Goal: Task Accomplishment & Management: Complete application form

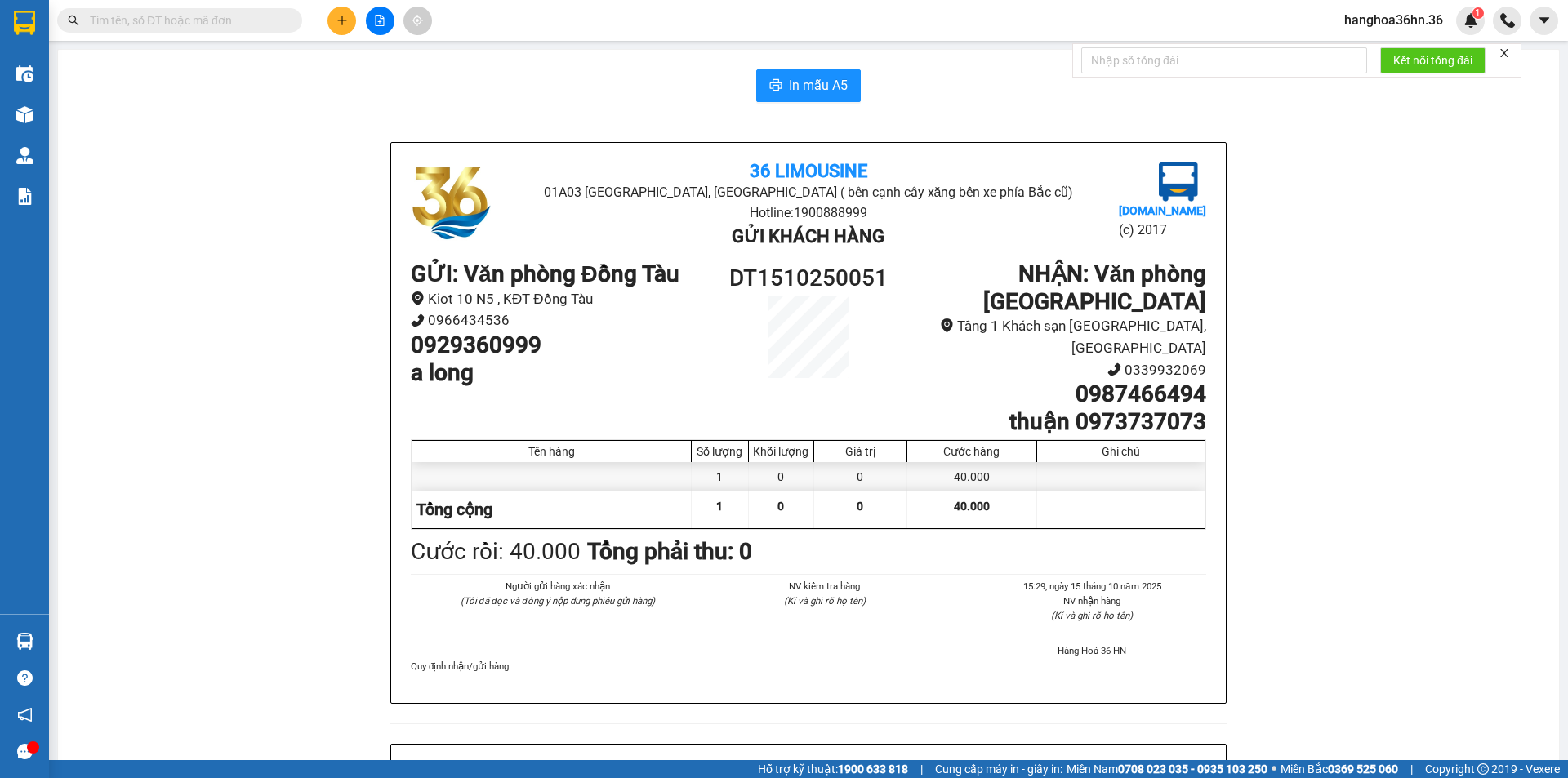
click at [341, 15] on icon "plus" at bounding box center [341, 20] width 11 height 11
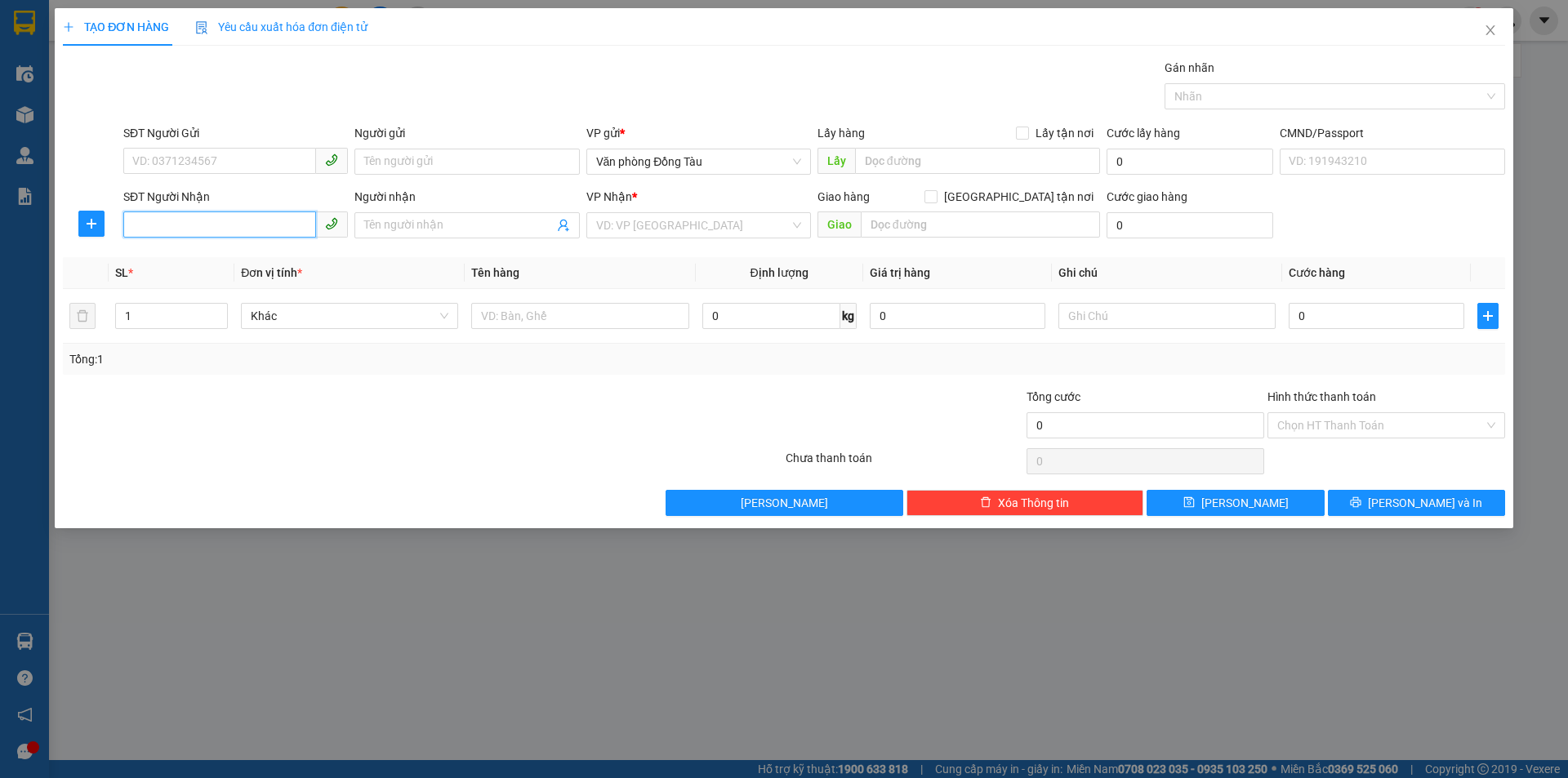
click at [218, 216] on input "SĐT Người Nhận" at bounding box center [219, 224] width 193 height 26
click at [220, 255] on div "0905501236 - gigi" at bounding box center [234, 258] width 204 height 18
type input "0905501236"
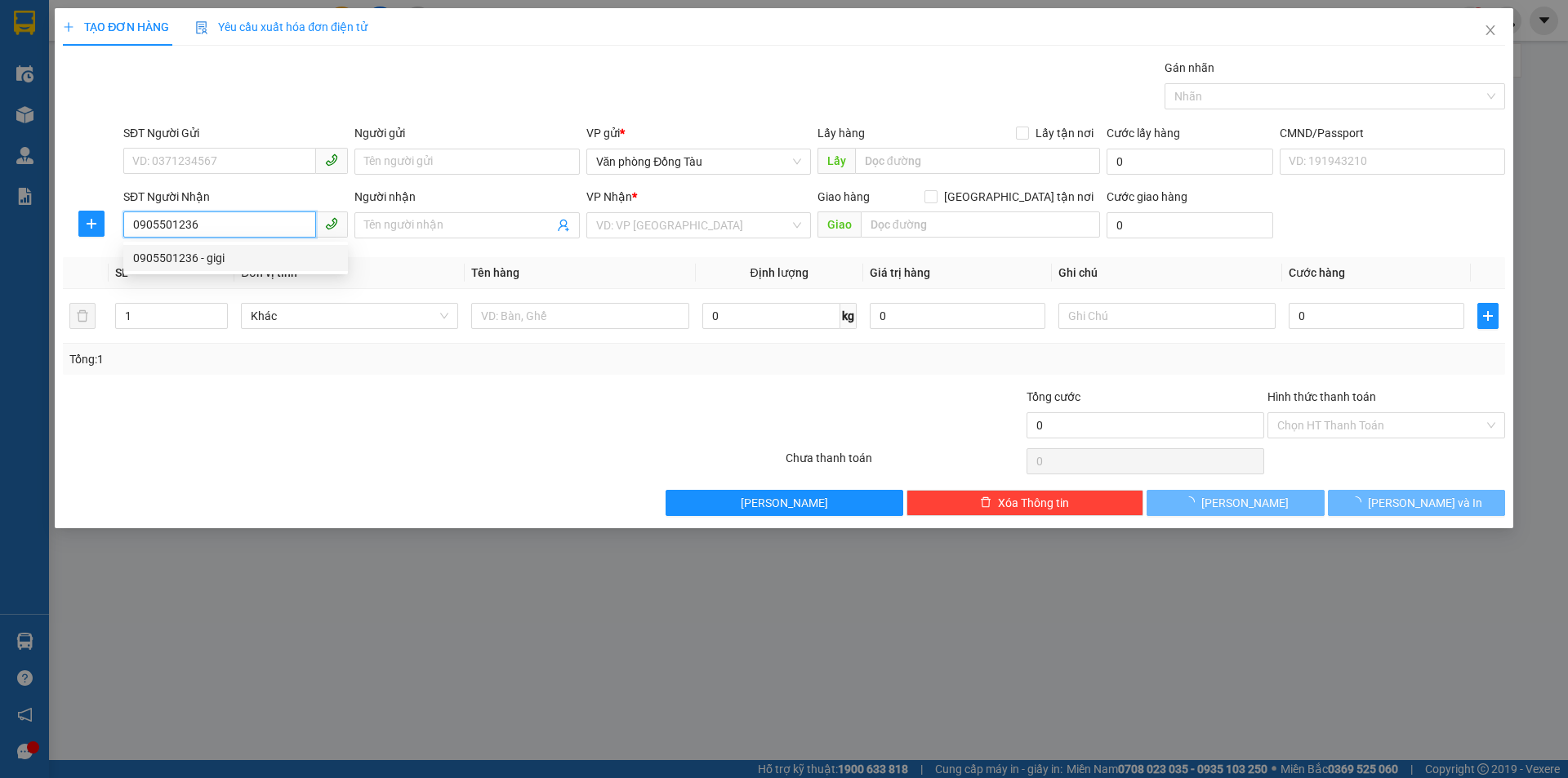
type input "[PERSON_NAME]"
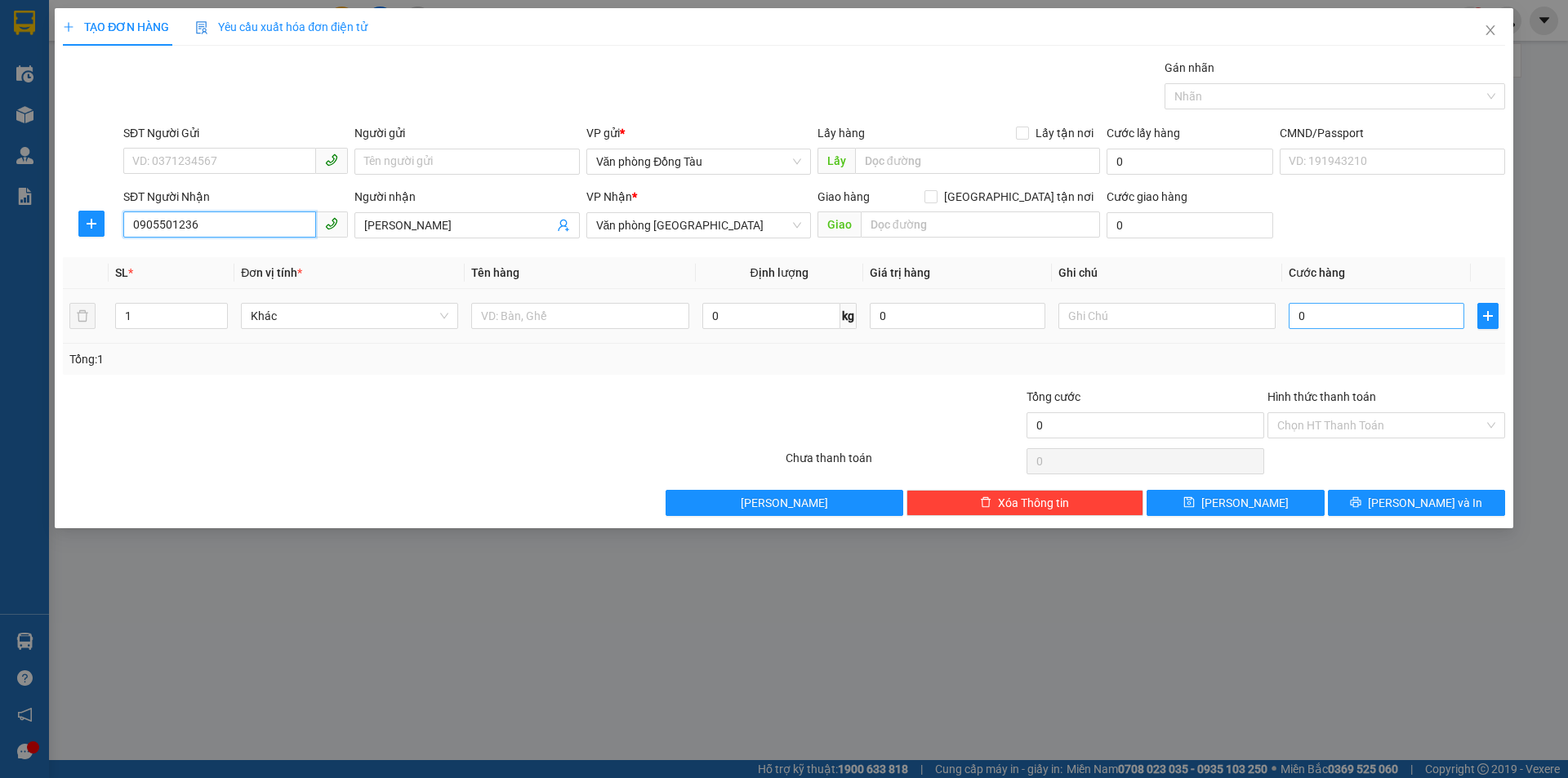
type input "0905501236"
click at [1315, 319] on input "0" at bounding box center [1376, 316] width 176 height 26
type input "54"
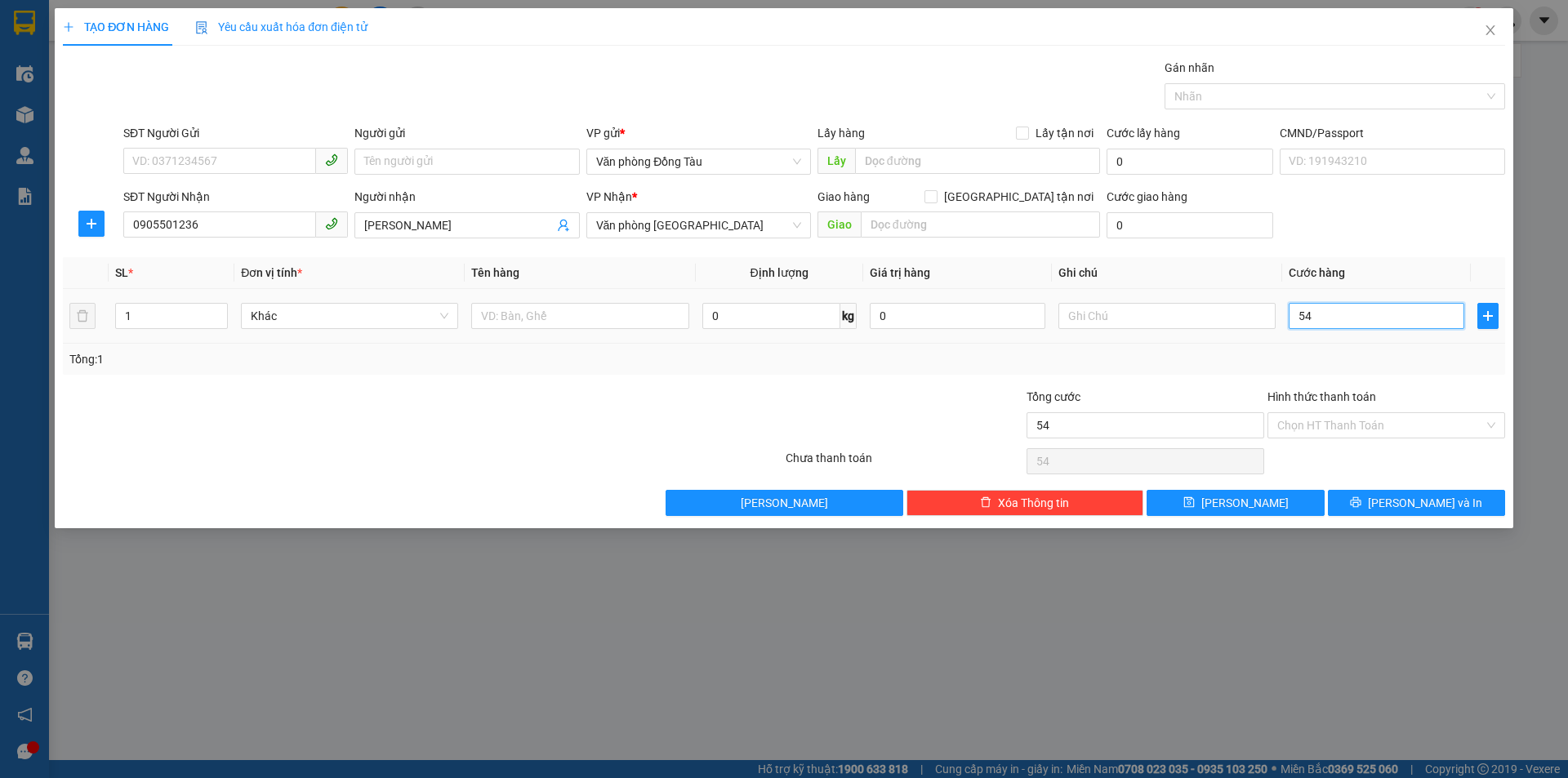
type input "540"
type input "5.400"
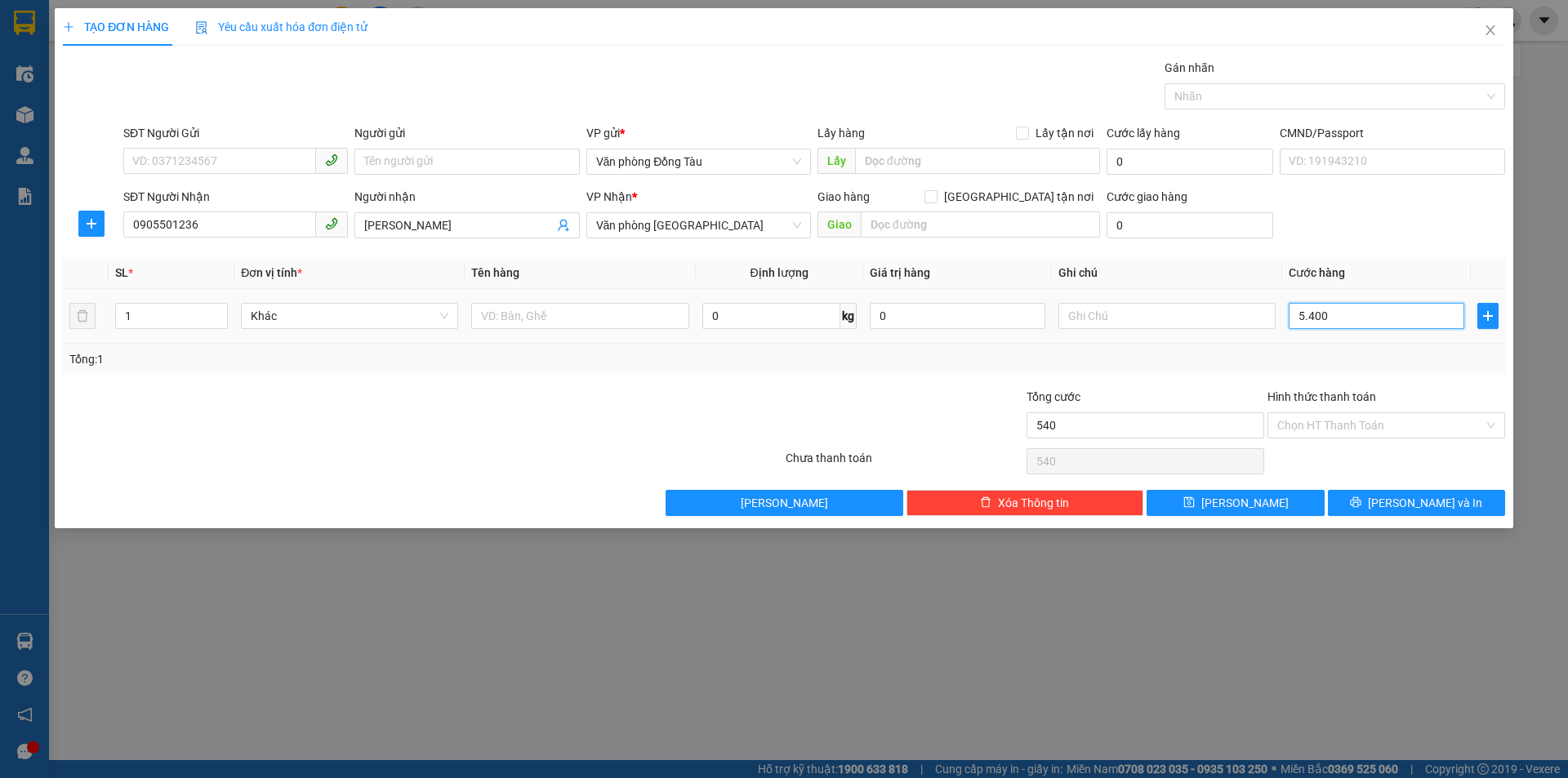
type input "5.400"
type input "54.000"
type input "540.000"
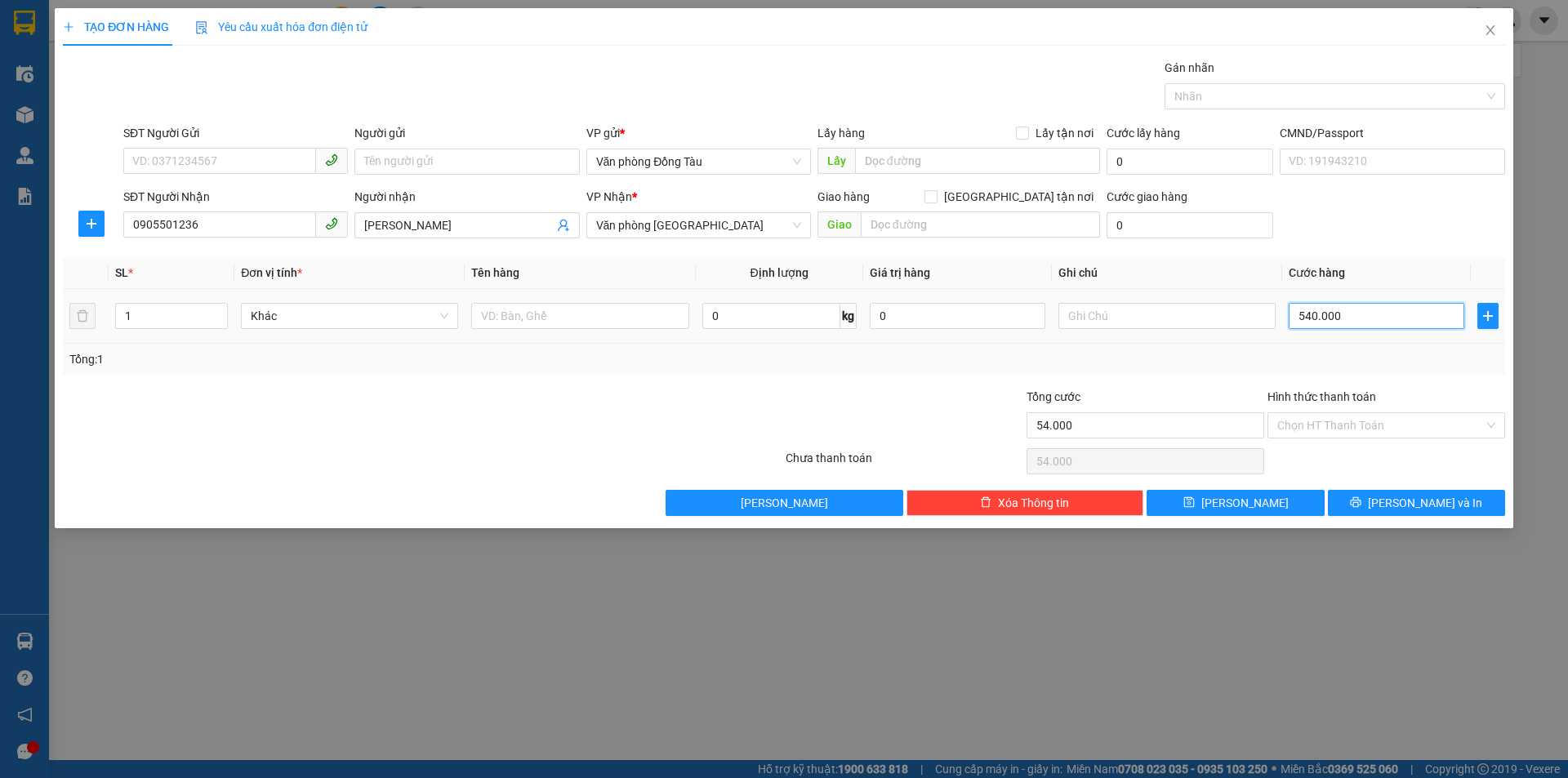
type input "540.000"
type input "54.000"
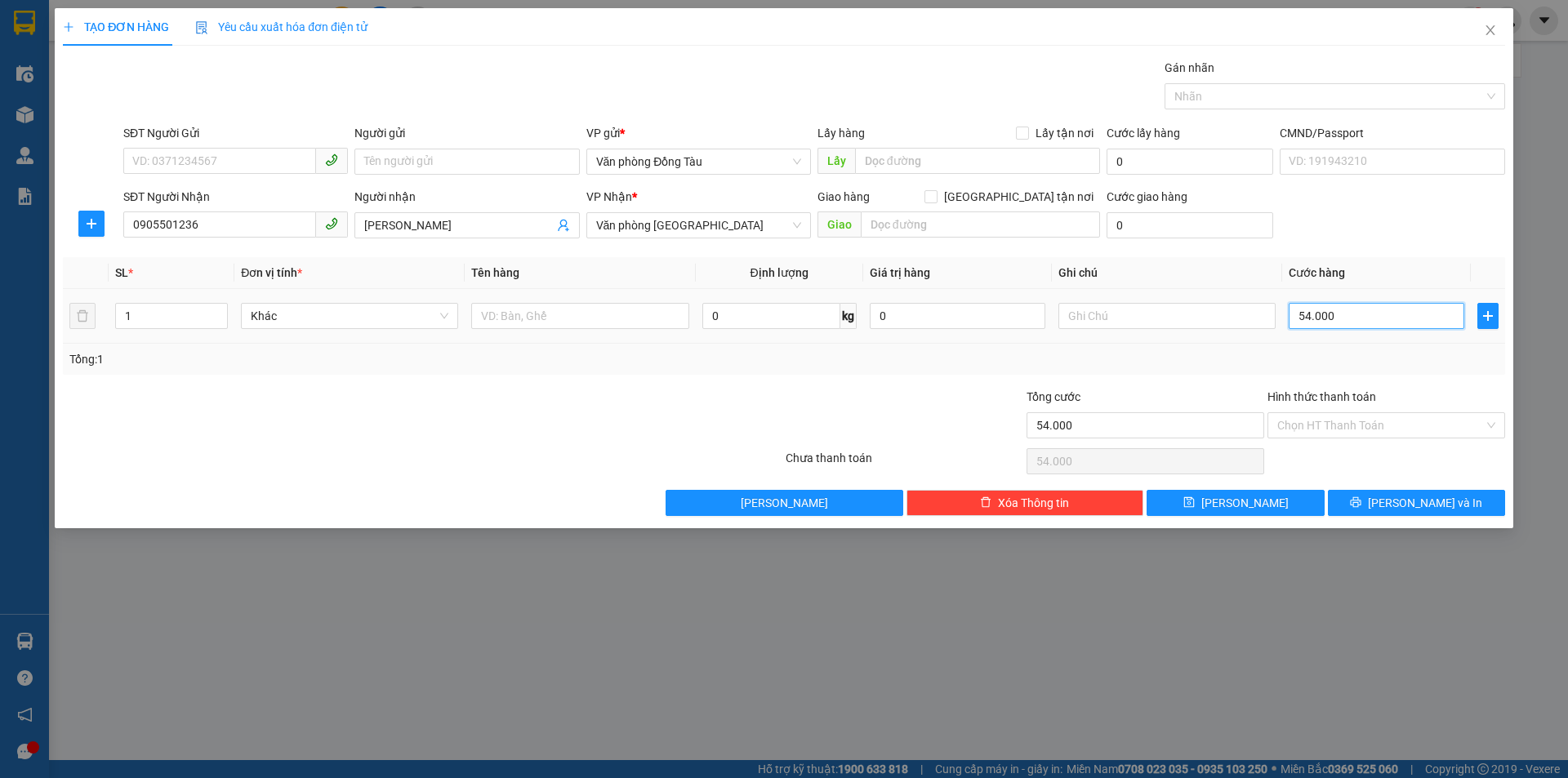
type input "5.400"
type input "540"
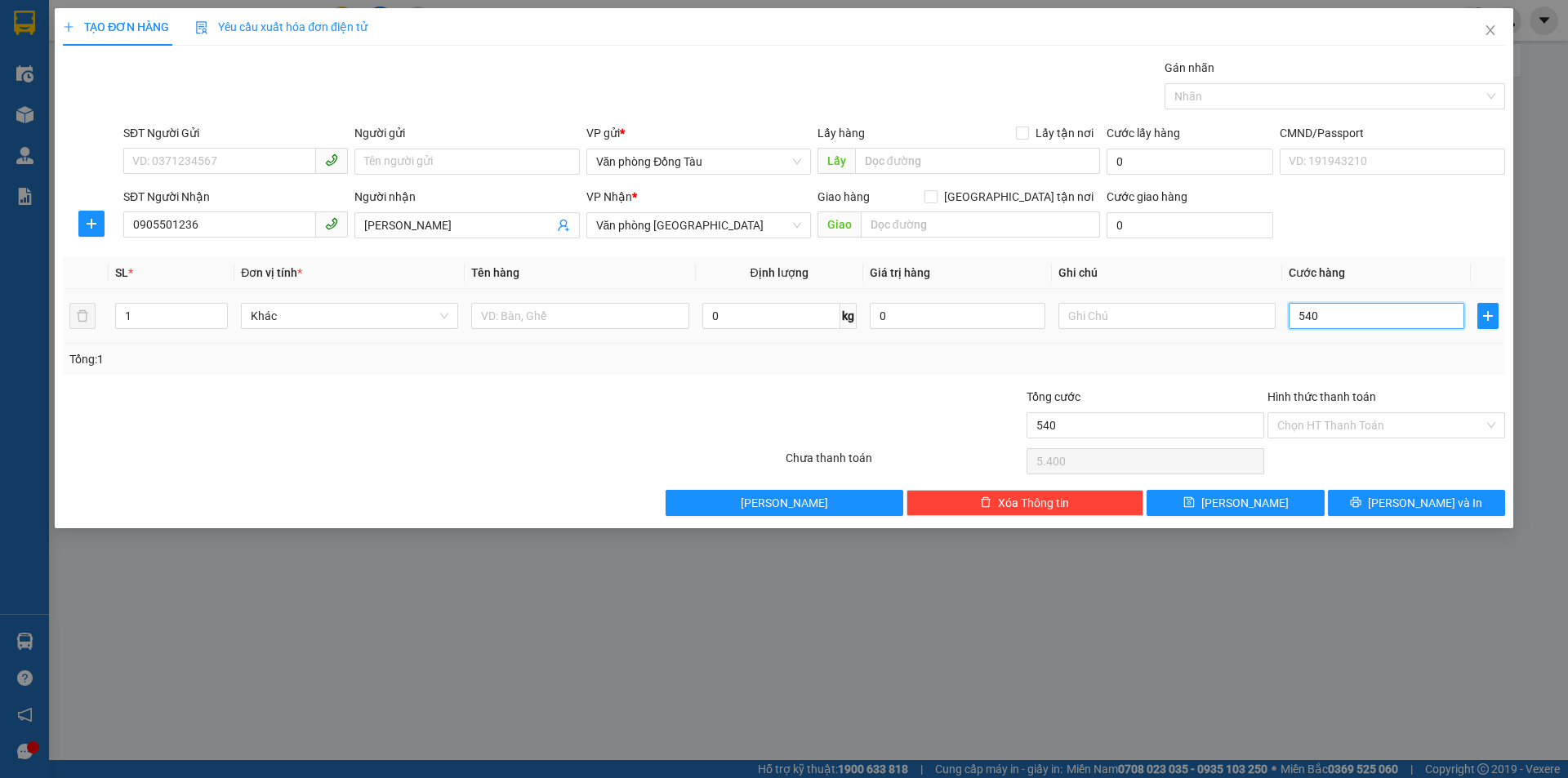
type input "540"
type input "54"
type input "5"
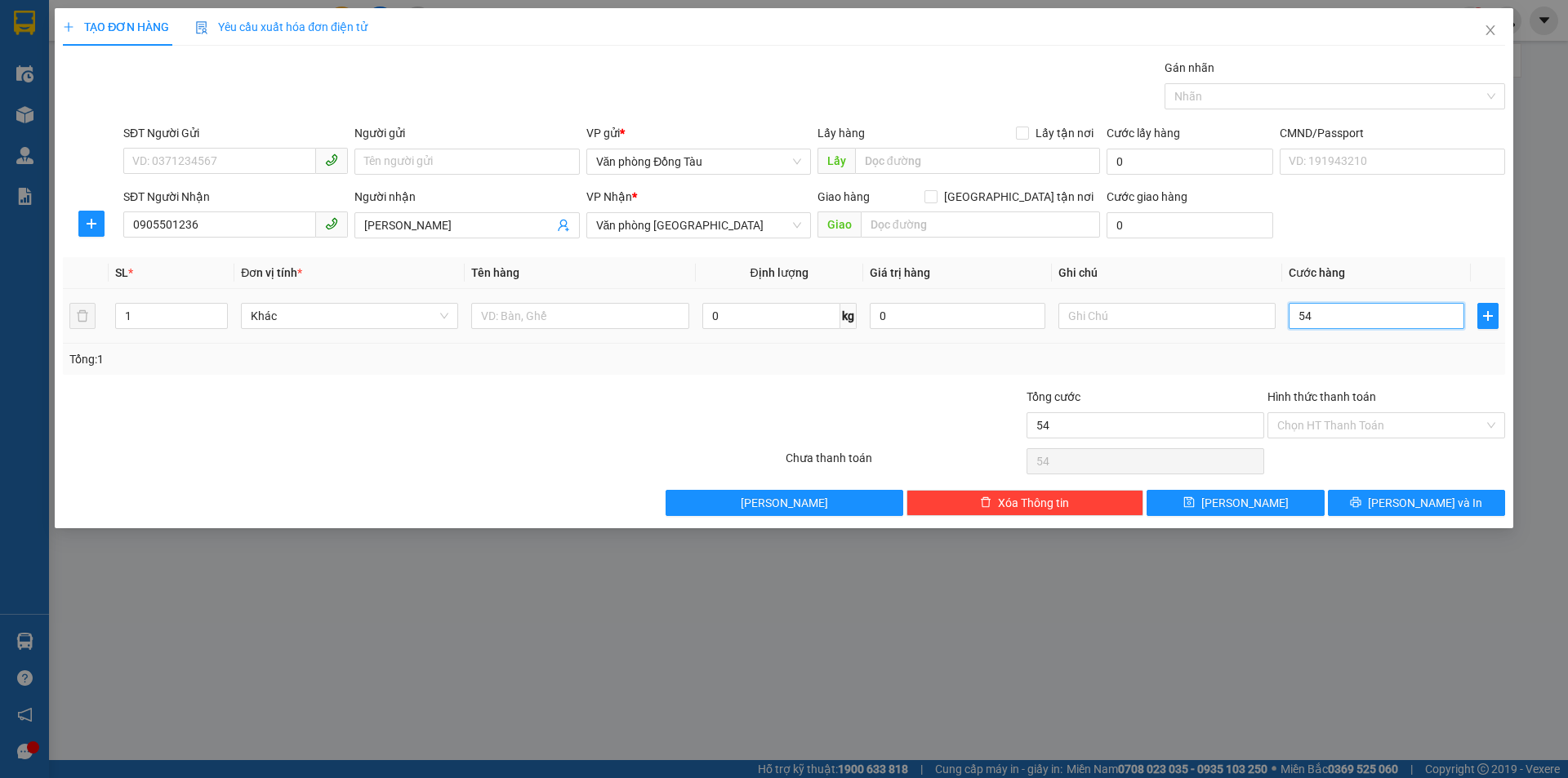
type input "5"
type input "0"
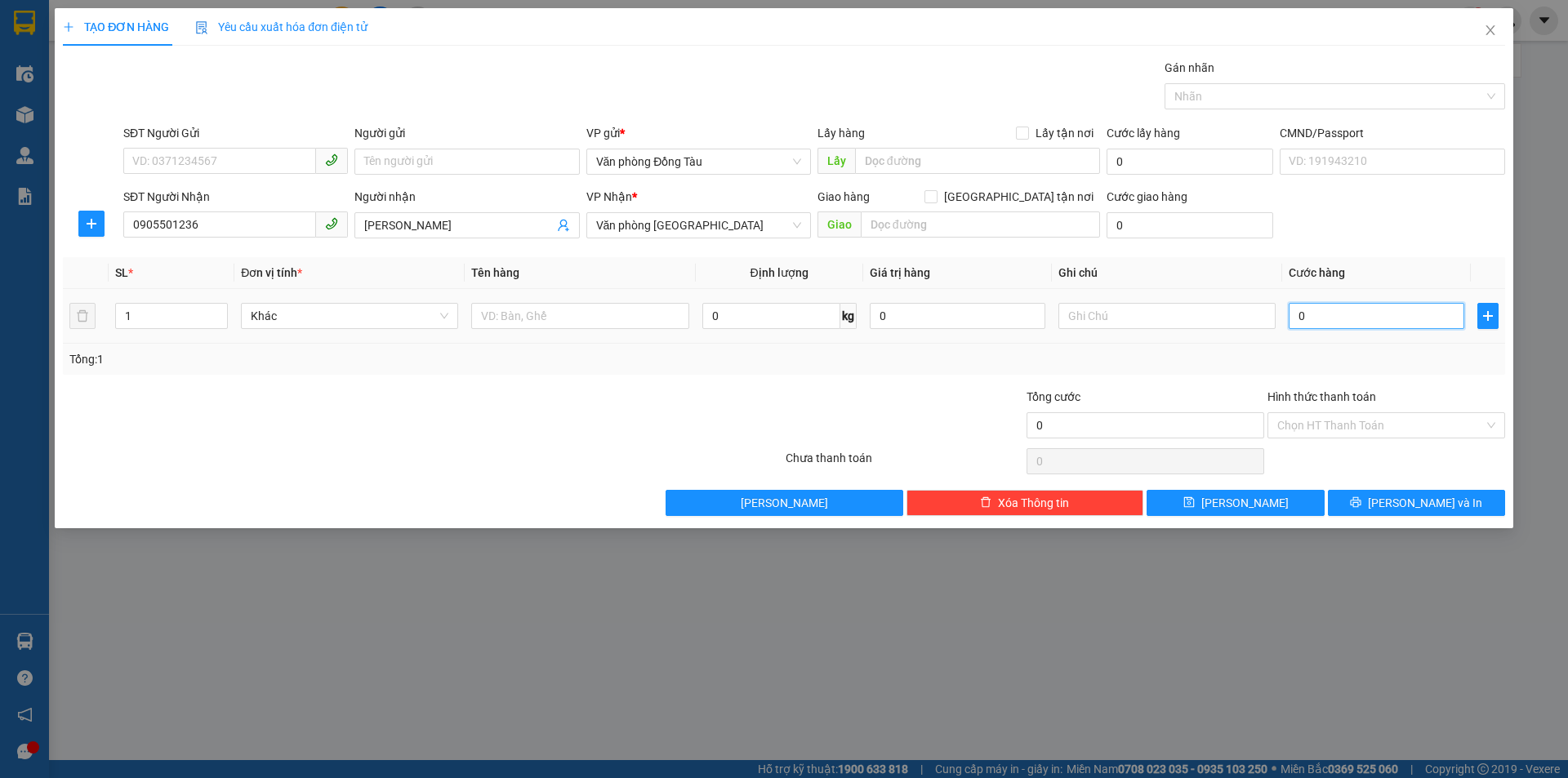
type input "40"
type input "400"
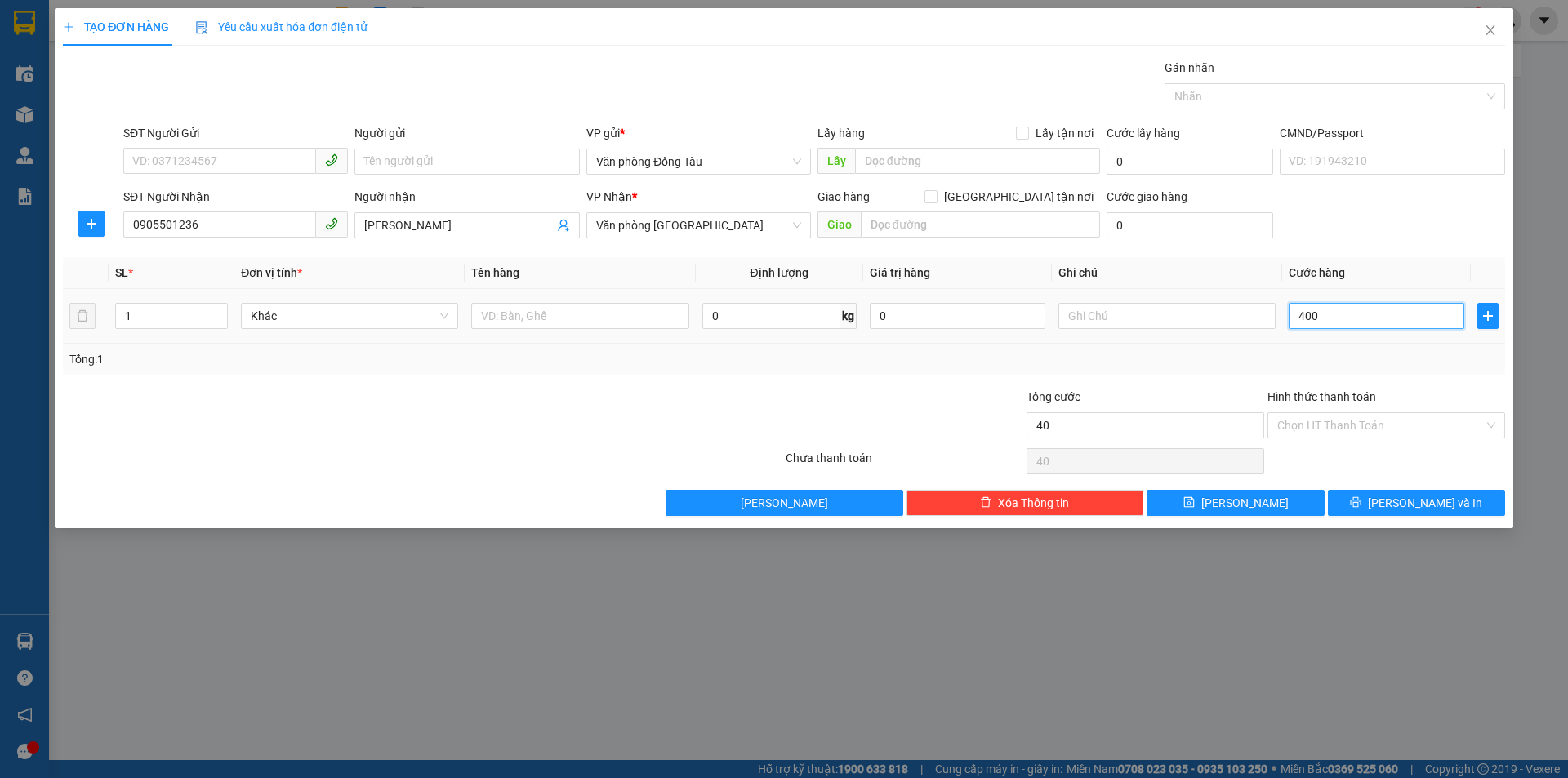
type input "400"
type input "4.000"
type input "40.000"
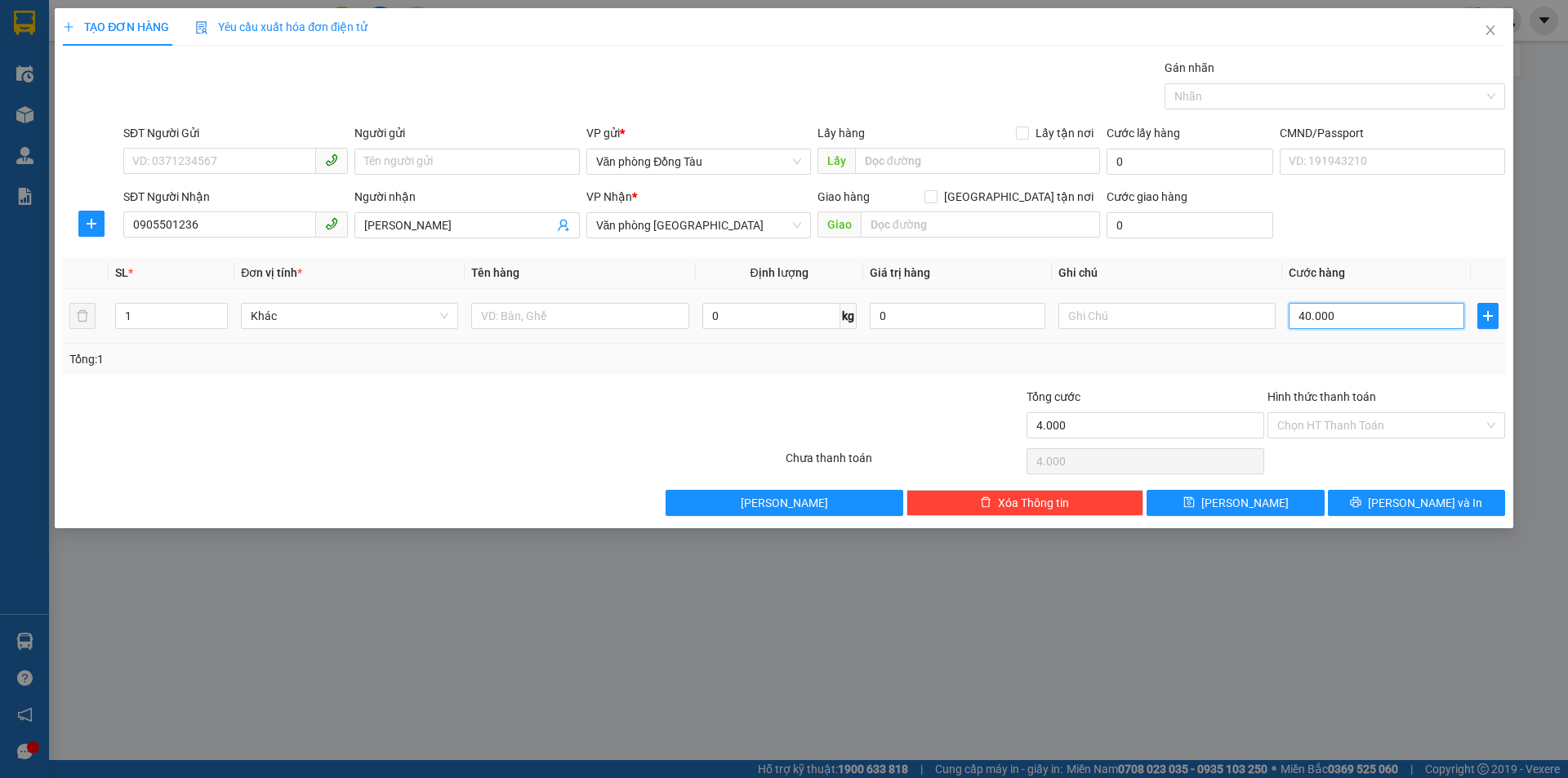
type input "40.000"
click at [1411, 507] on span "[PERSON_NAME] và In" at bounding box center [1424, 503] width 115 height 18
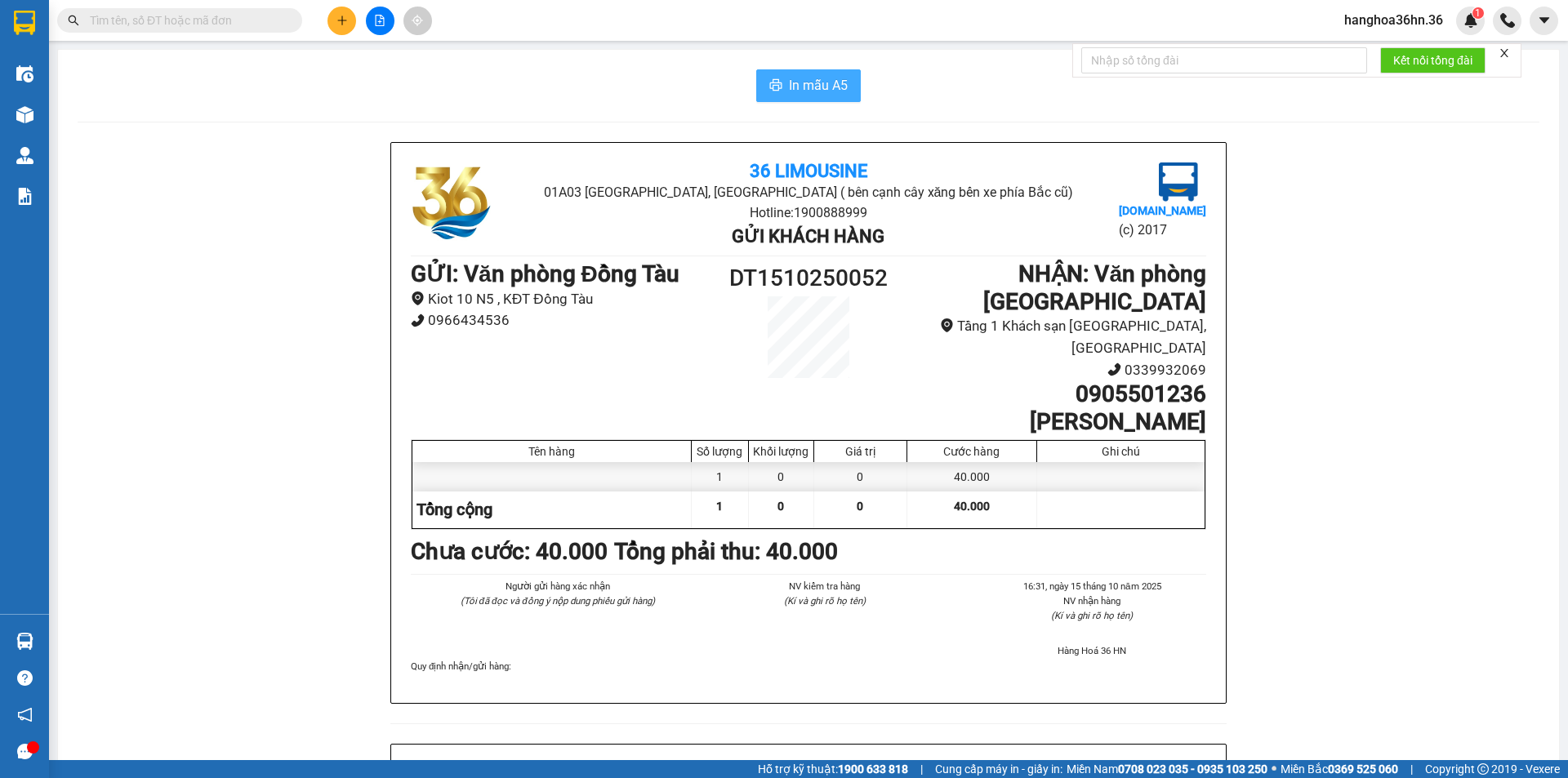
click at [840, 89] on span "In mẫu A5" at bounding box center [818, 85] width 59 height 20
click at [344, 19] on icon "plus" at bounding box center [341, 20] width 11 height 11
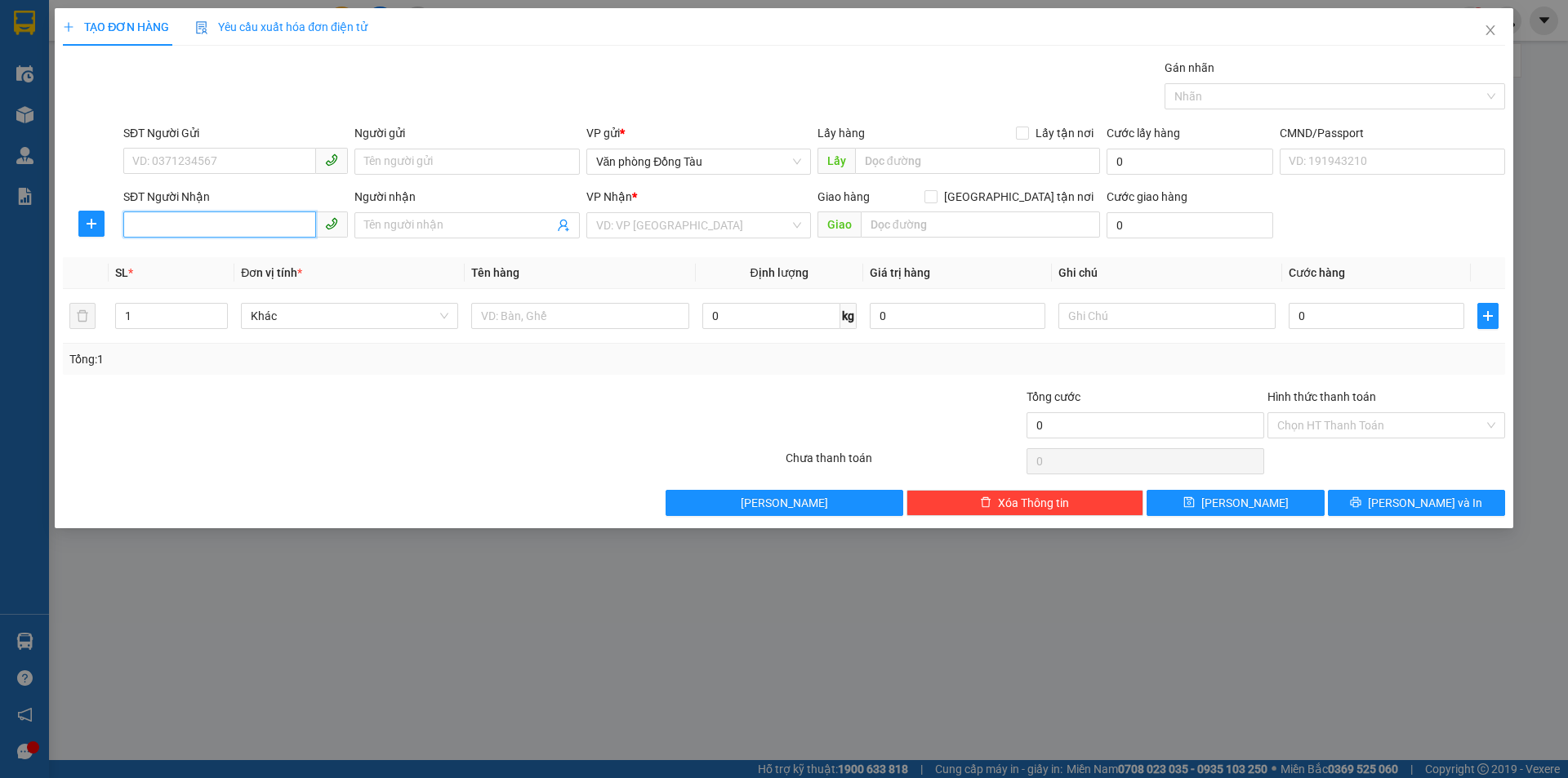
click at [219, 224] on input "SĐT Người Nhận" at bounding box center [219, 224] width 193 height 26
type input "0912109995"
click at [490, 224] on input "Người nhận" at bounding box center [458, 225] width 189 height 18
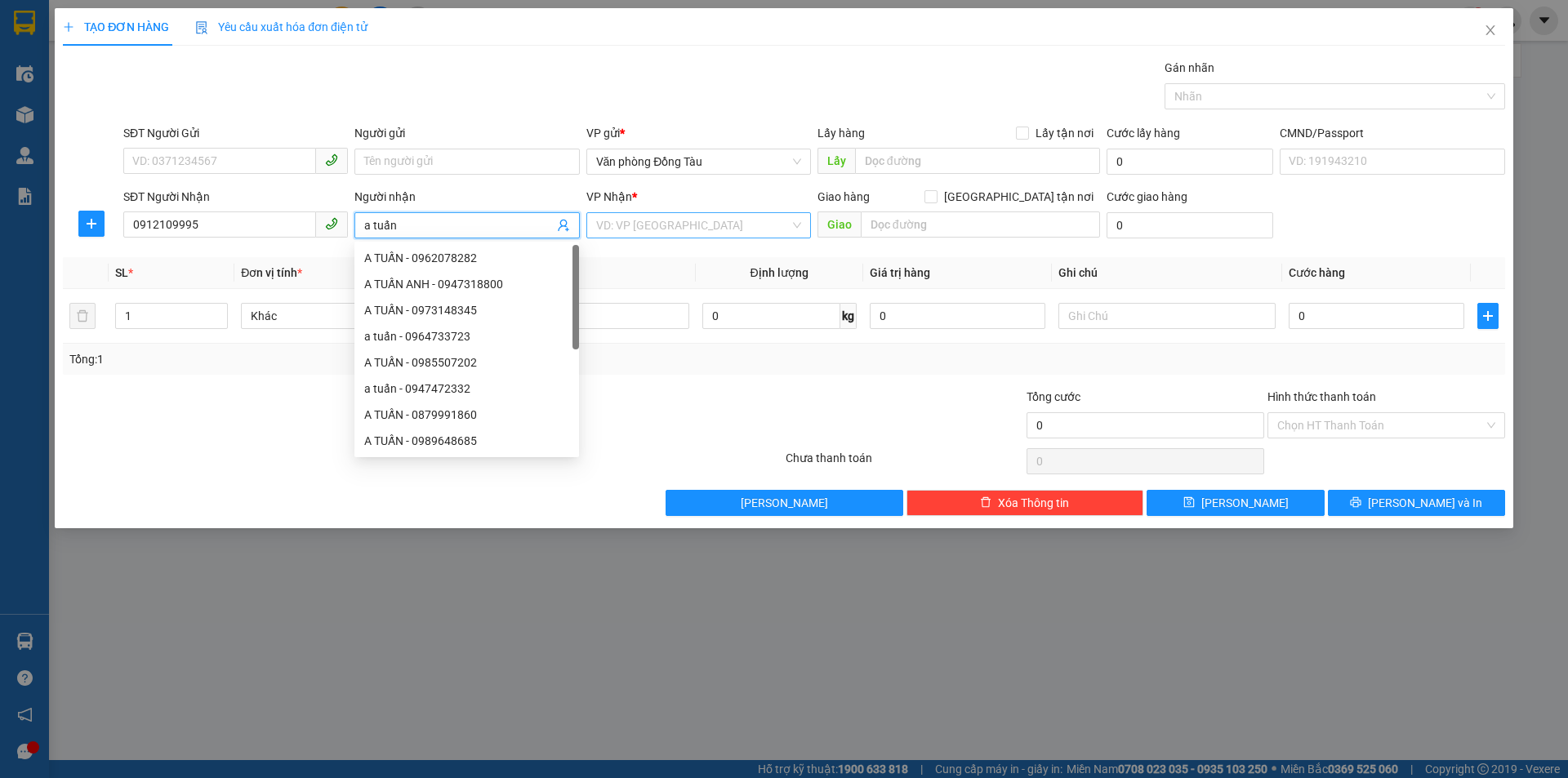
type input "a tuấn"
click at [673, 228] on input "search" at bounding box center [693, 225] width 194 height 25
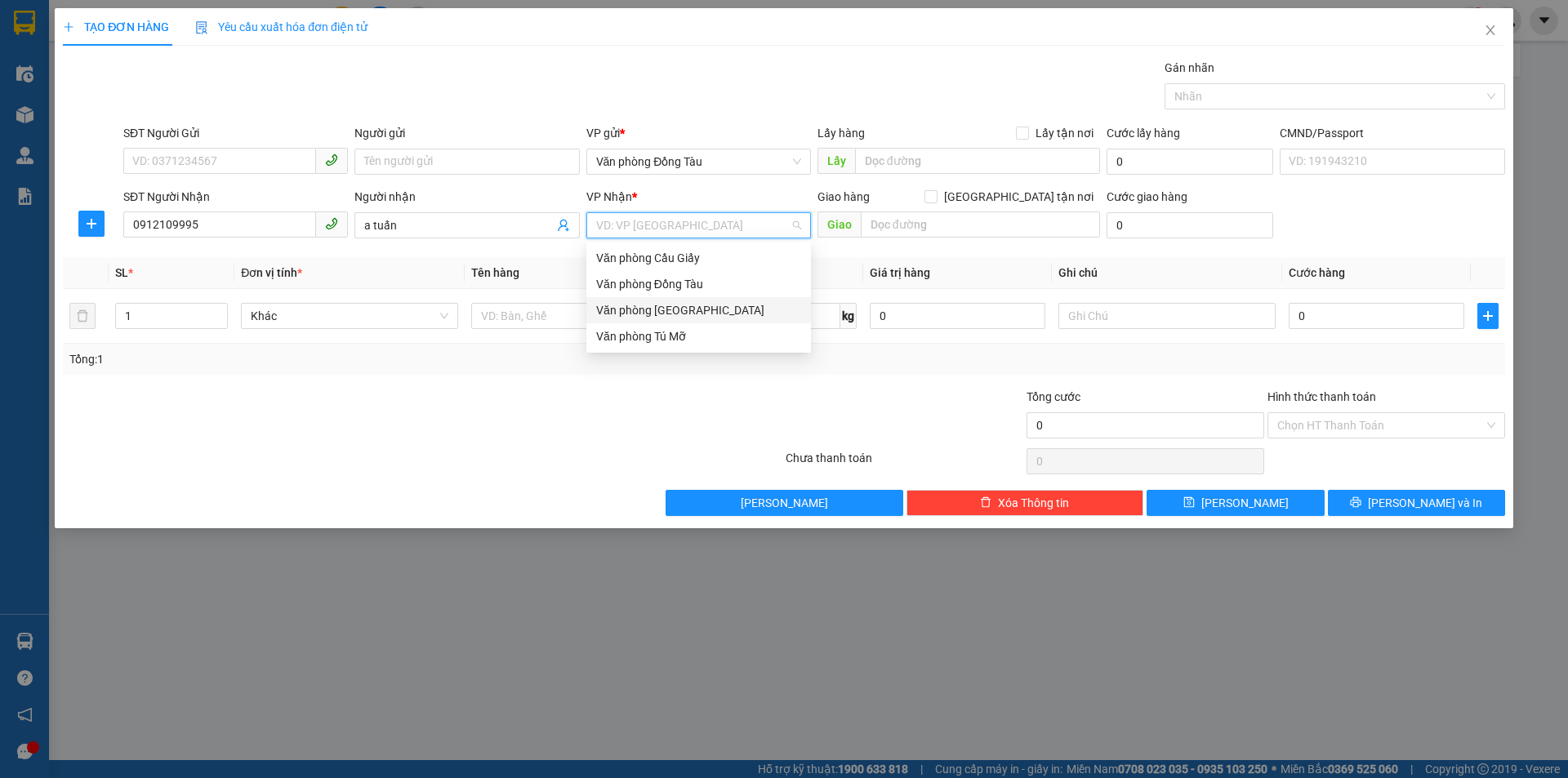
click at [706, 308] on div "Văn phòng [GEOGRAPHIC_DATA]" at bounding box center [698, 310] width 204 height 18
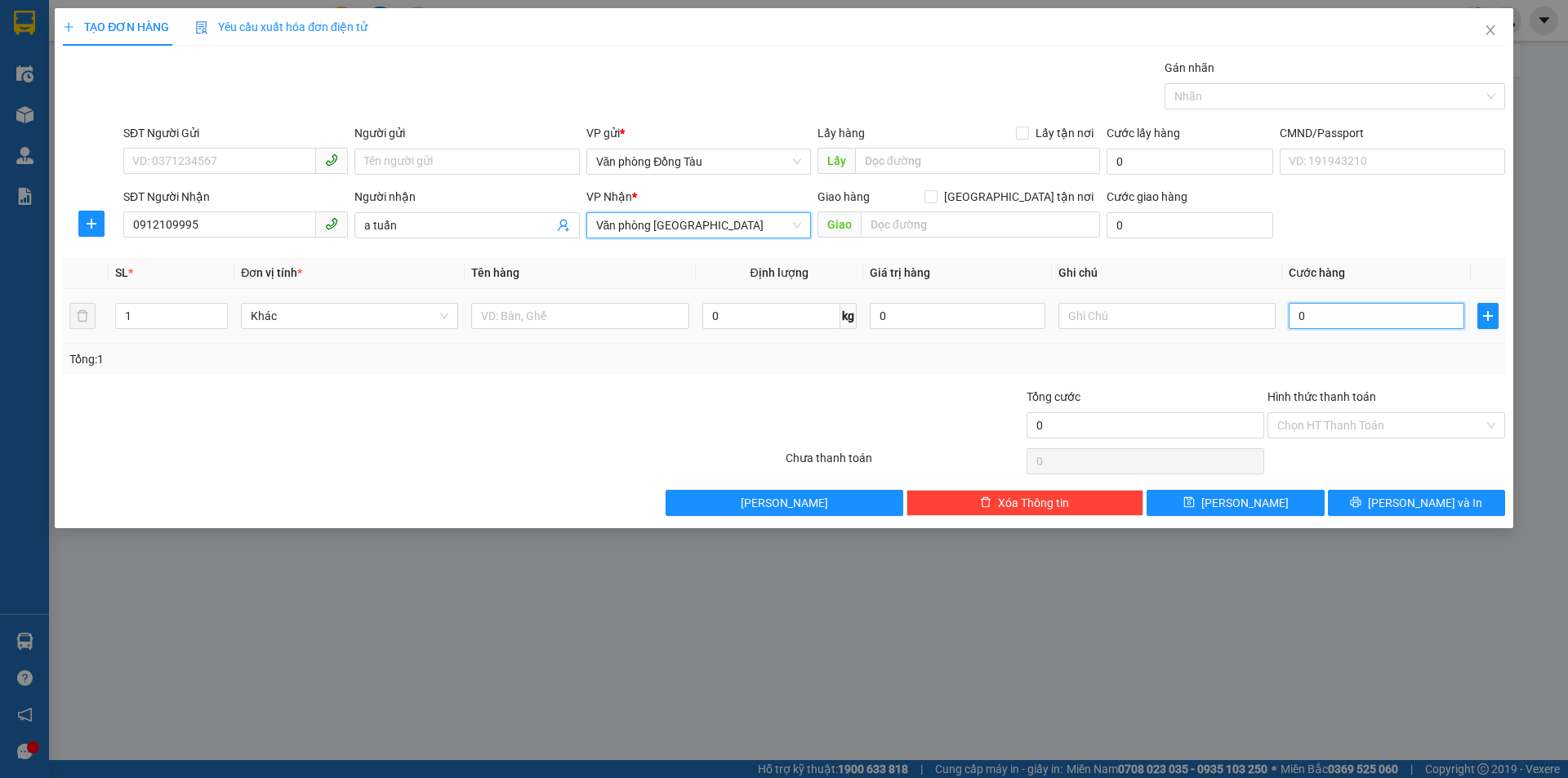
click at [1311, 319] on input "0" at bounding box center [1376, 316] width 176 height 26
type input "4"
type input "40"
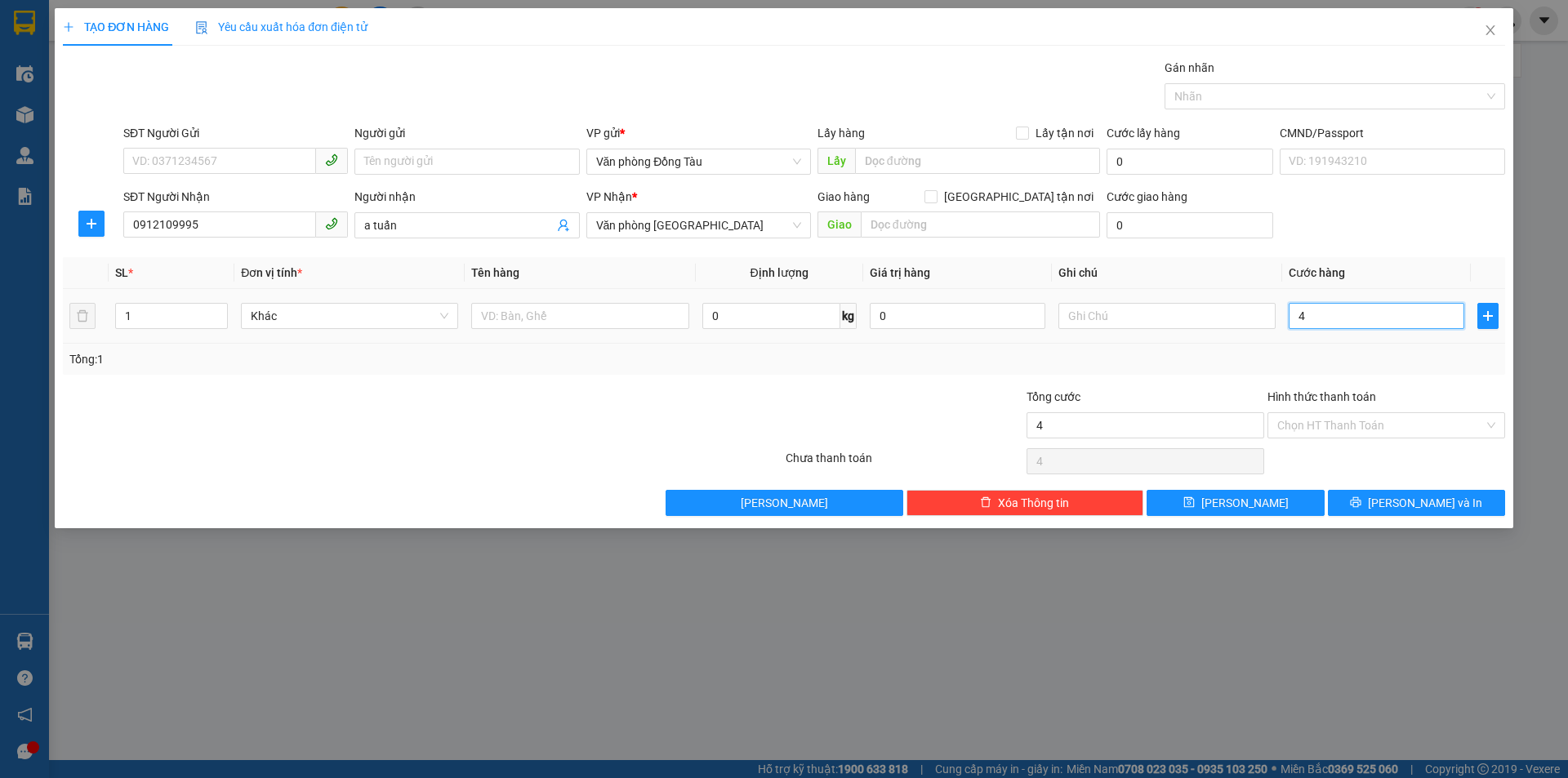
type input "40"
type input "400"
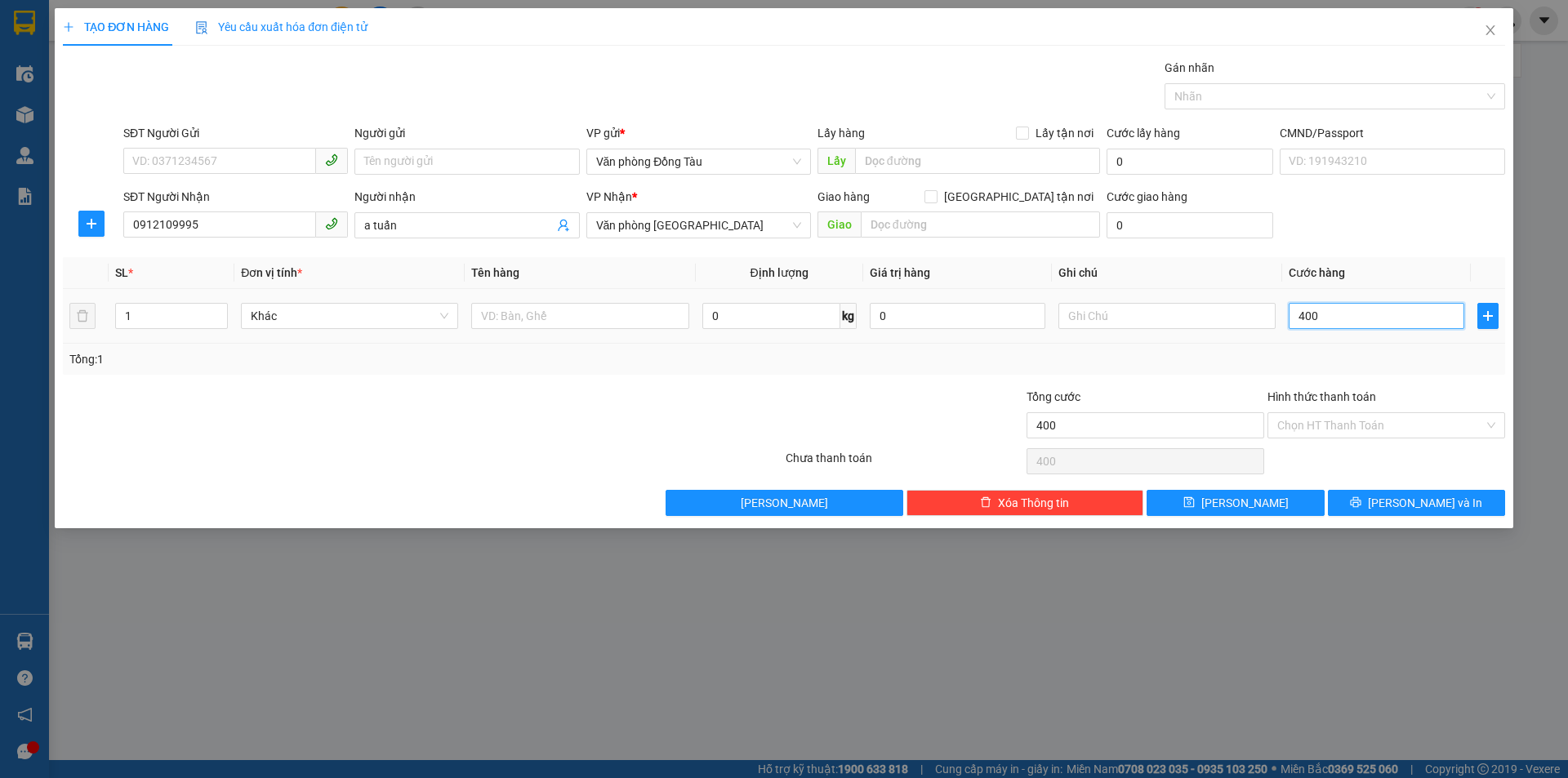
type input "4.000"
type input "40.000"
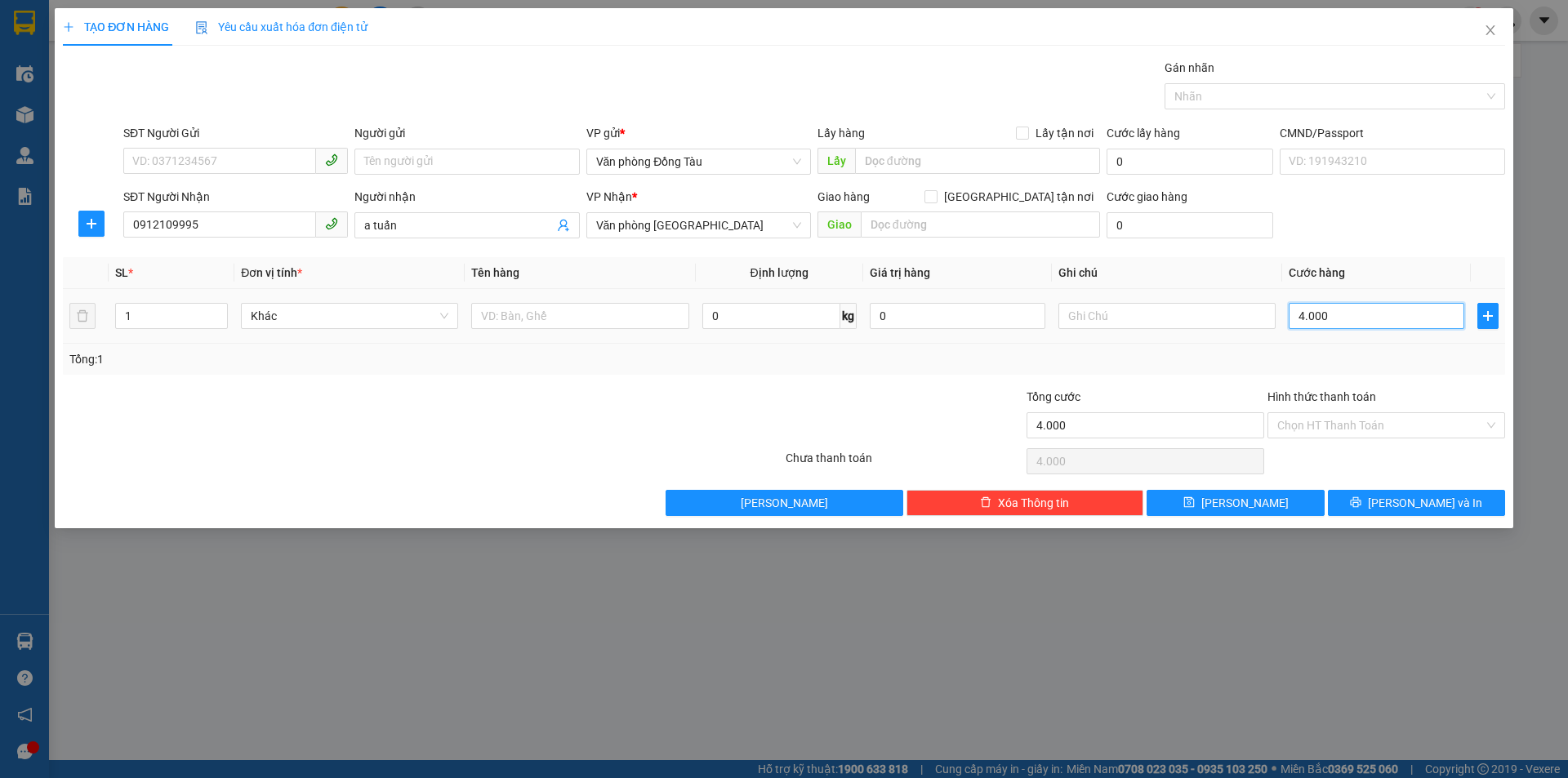
type input "40.000"
click at [1443, 510] on span "[PERSON_NAME] và In" at bounding box center [1424, 503] width 115 height 18
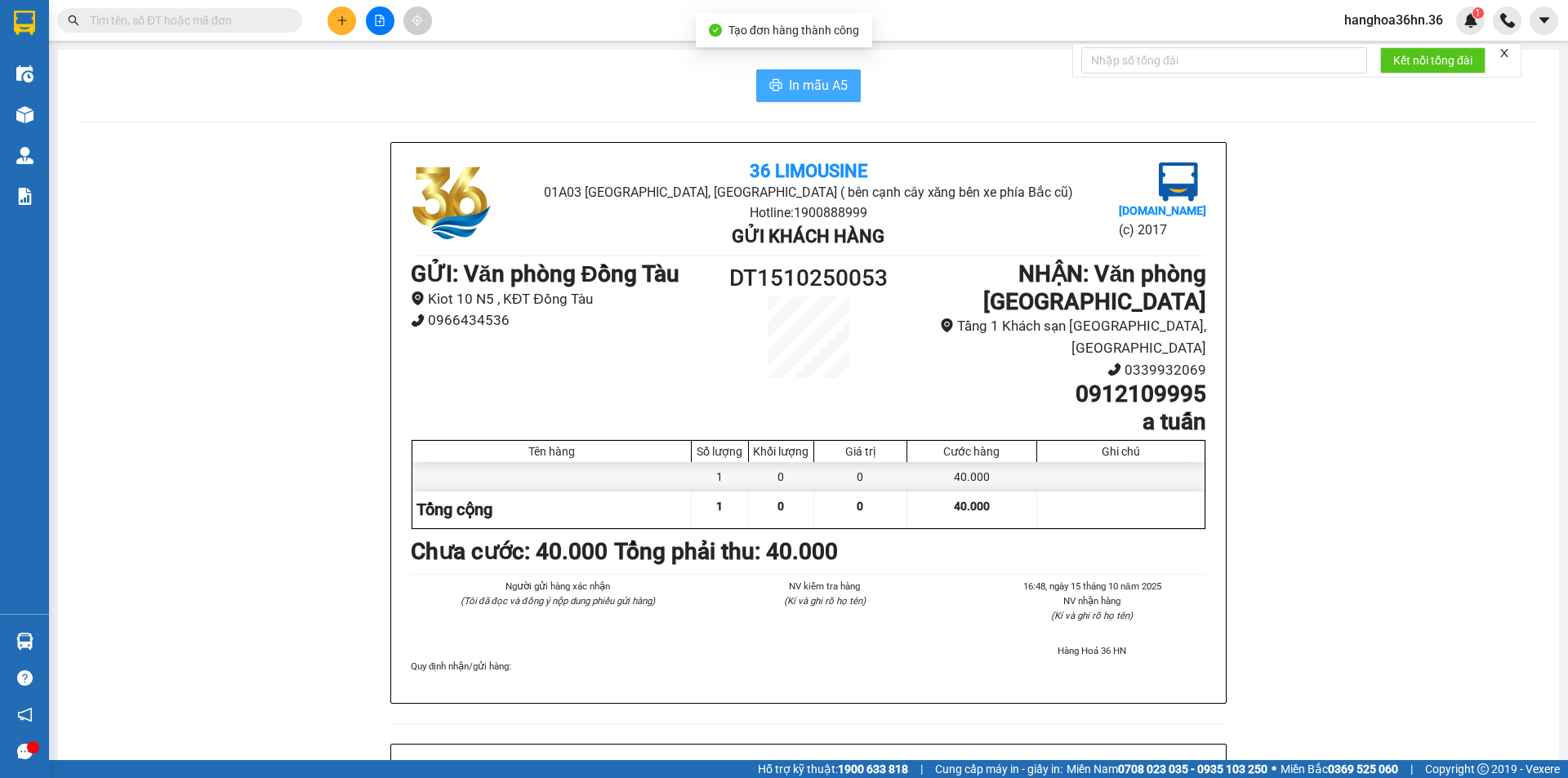
click at [808, 83] on span "In mẫu A5" at bounding box center [818, 85] width 59 height 20
